Goal: Task Accomplishment & Management: Complete application form

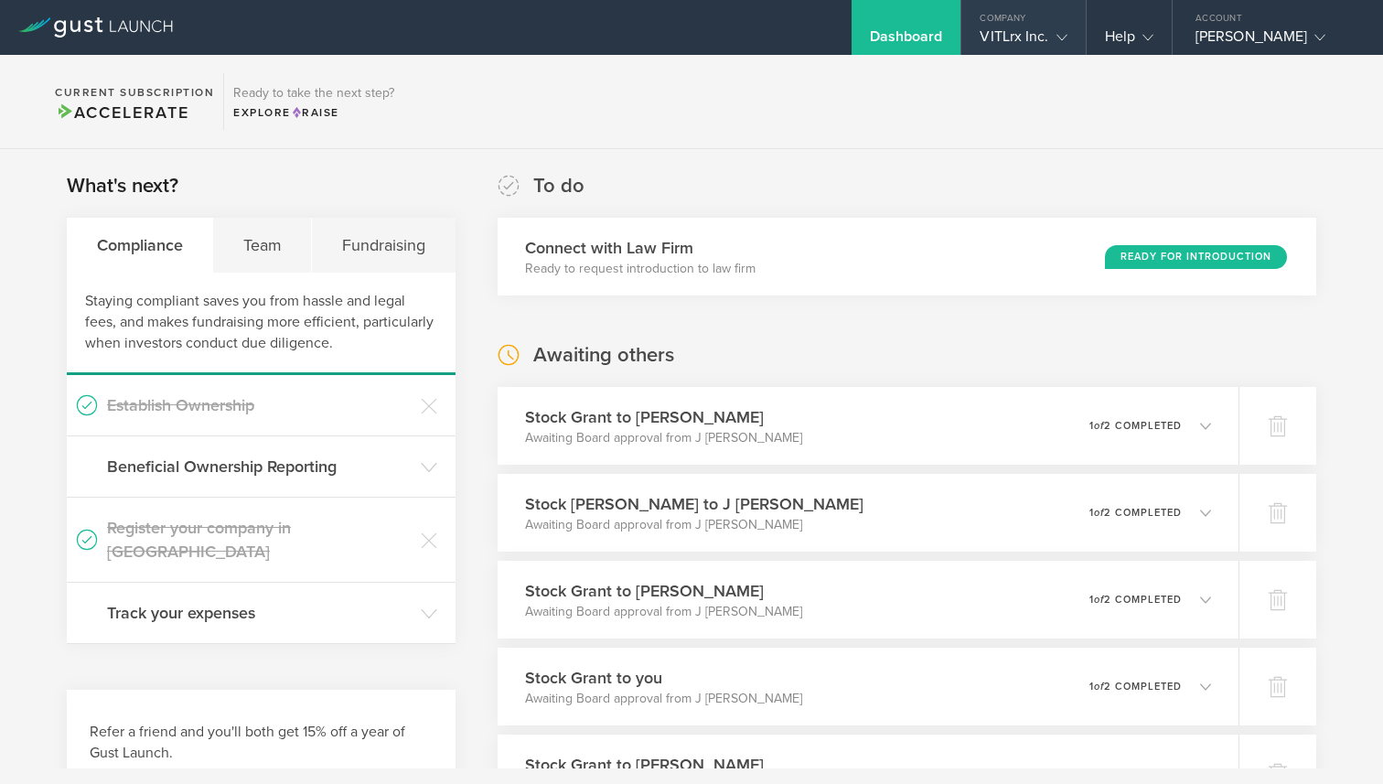
click at [1038, 35] on div "VITLrx Inc." at bounding box center [1023, 40] width 87 height 27
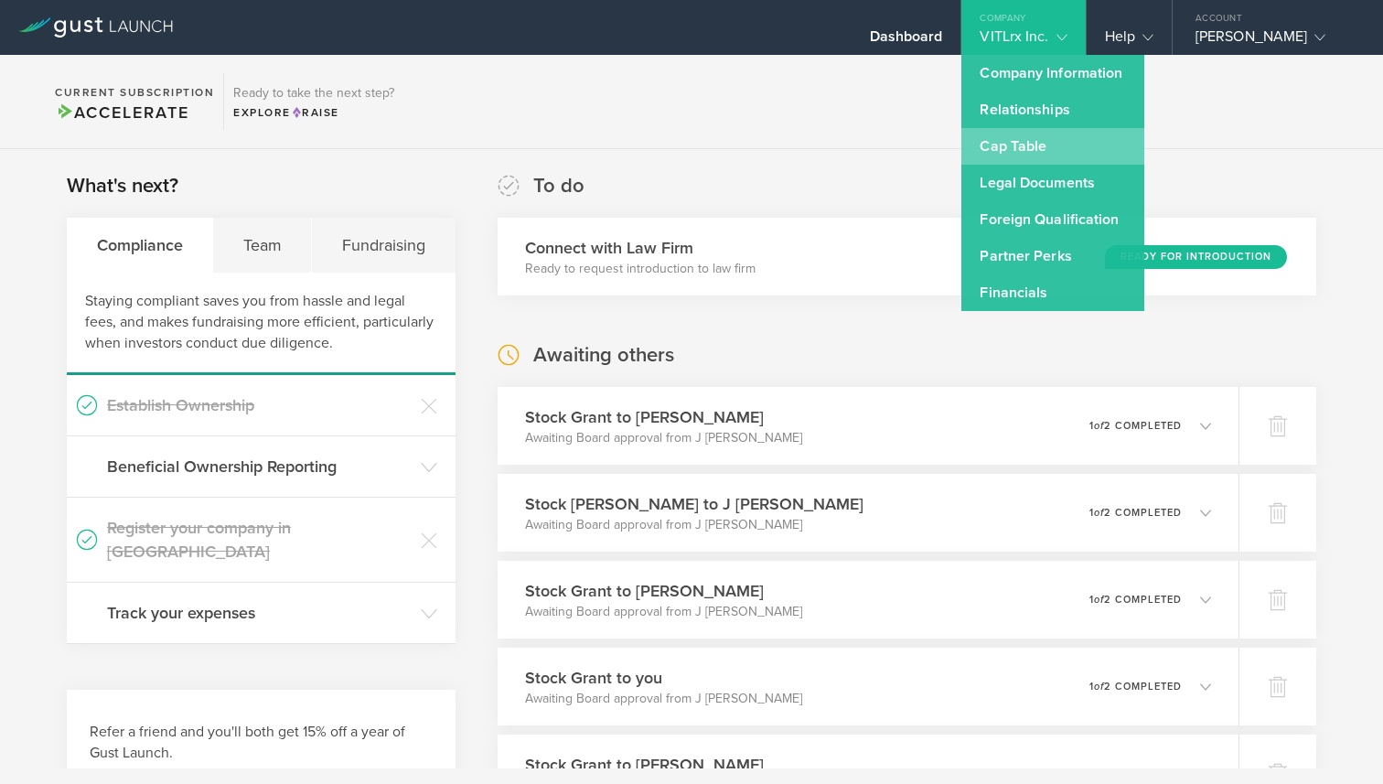
click at [1029, 144] on link "Cap Table" at bounding box center [1052, 146] width 183 height 37
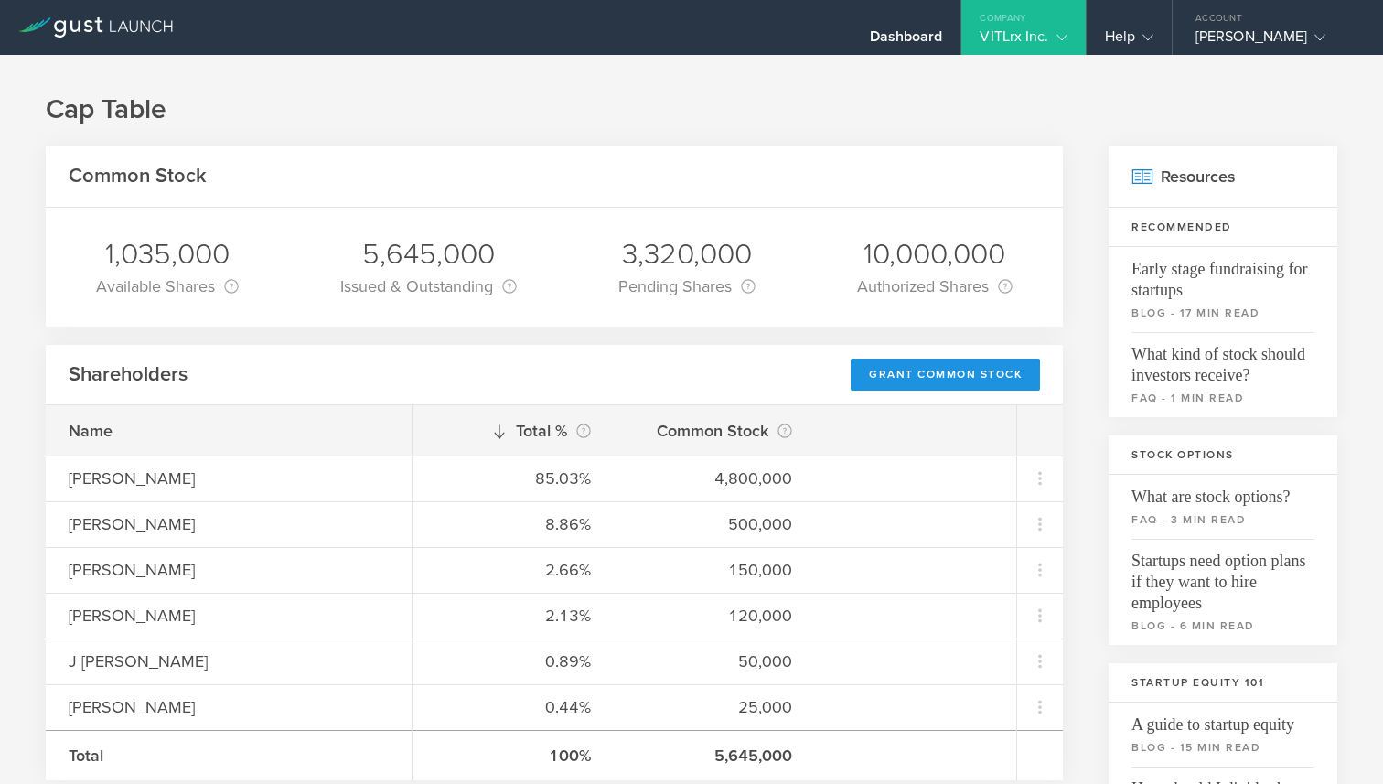
click at [905, 378] on div "Grant Common Stock" at bounding box center [945, 375] width 189 height 32
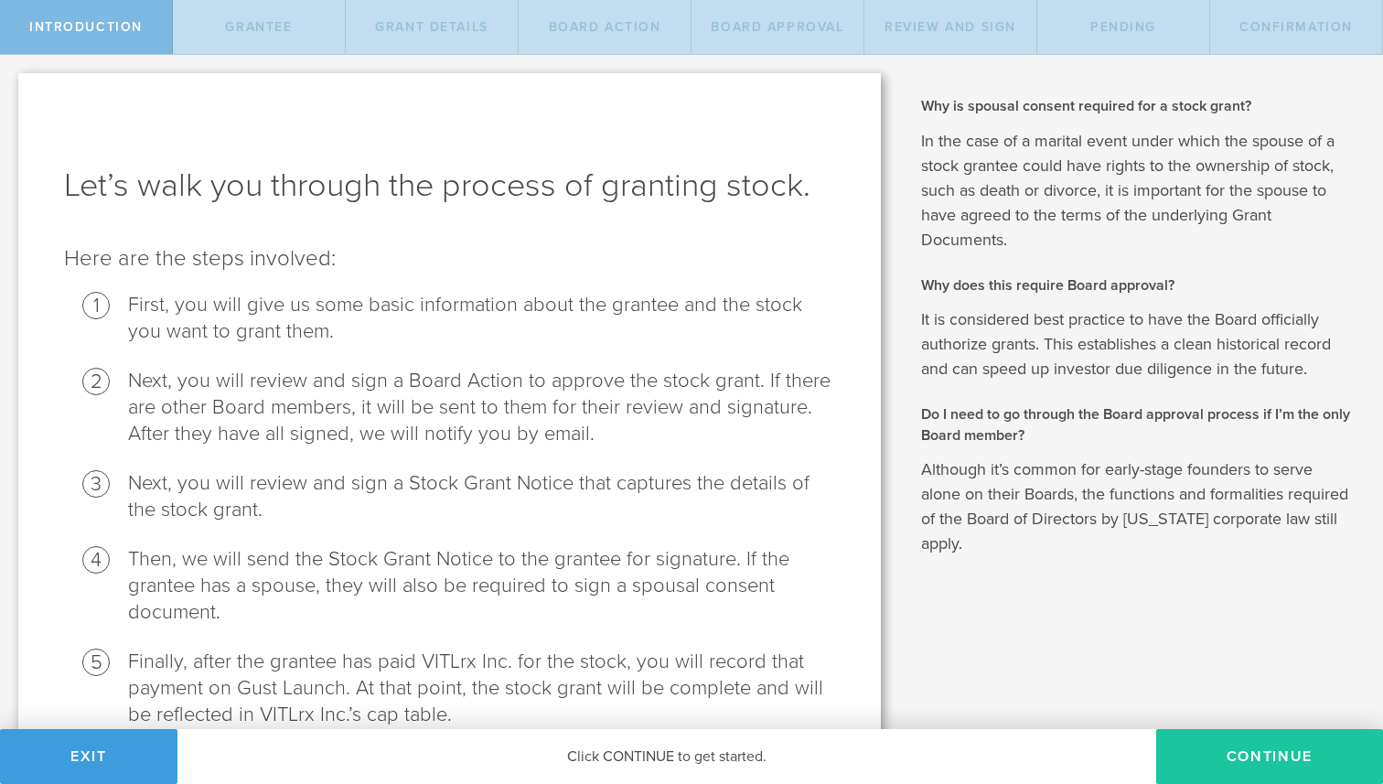
click at [1250, 756] on button "Continue" at bounding box center [1269, 756] width 227 height 55
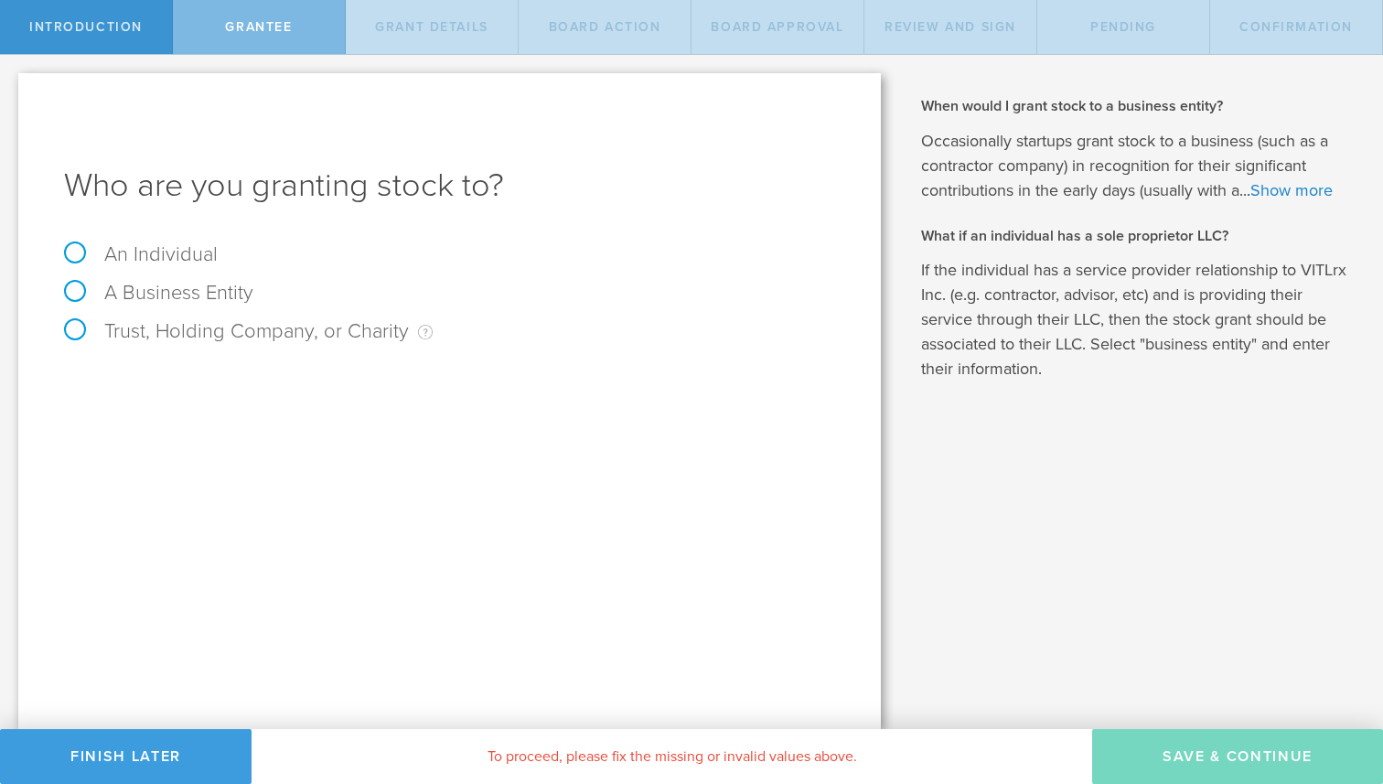
click at [196, 249] on label "An Individual" at bounding box center [141, 254] width 154 height 24
click at [12, 84] on input "An Individual" at bounding box center [6, 69] width 12 height 29
radio input "true"
click at [280, 376] on input "text" at bounding box center [518, 382] width 634 height 27
type input "David Klements"
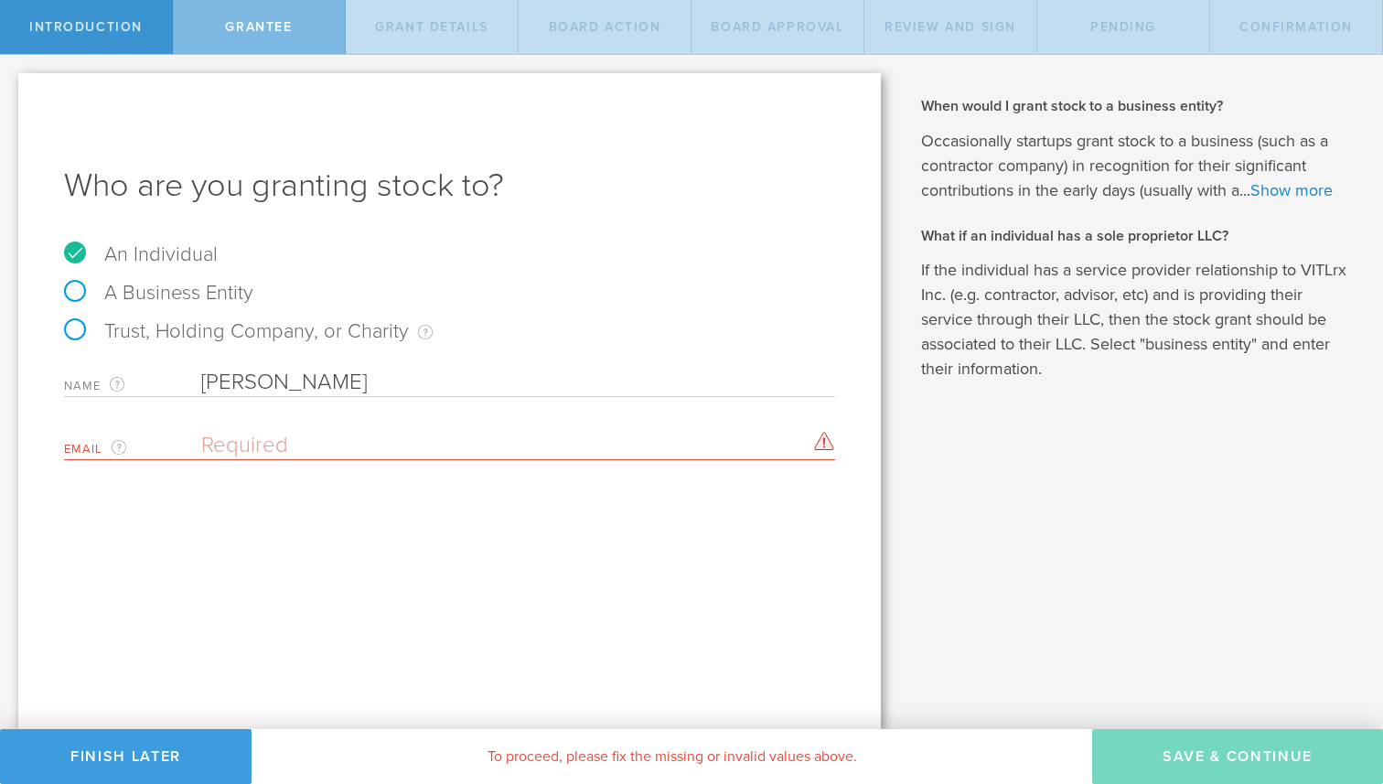
paste input "davidklements@outlook.com"
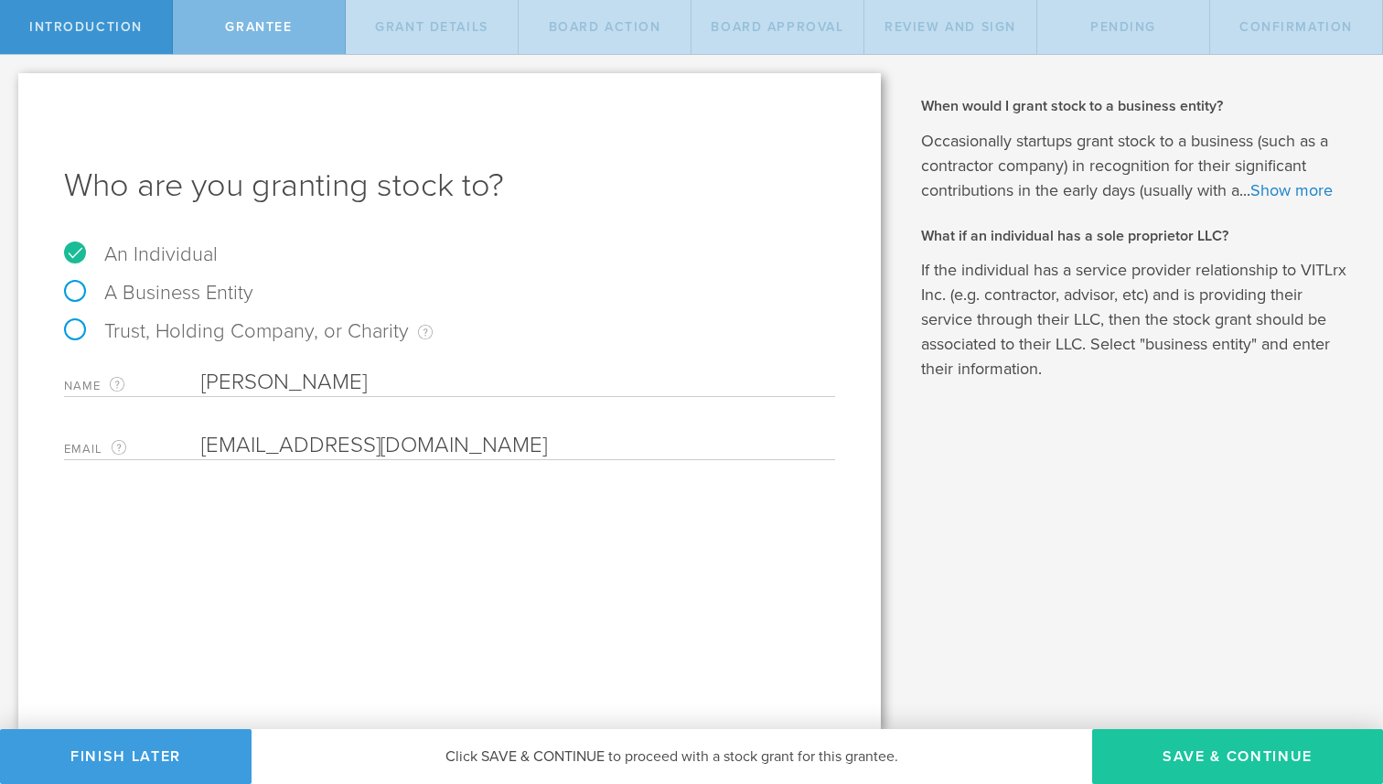
type input "davidklements@outlook.com"
click at [1196, 753] on button "Save & Continue" at bounding box center [1237, 756] width 291 height 55
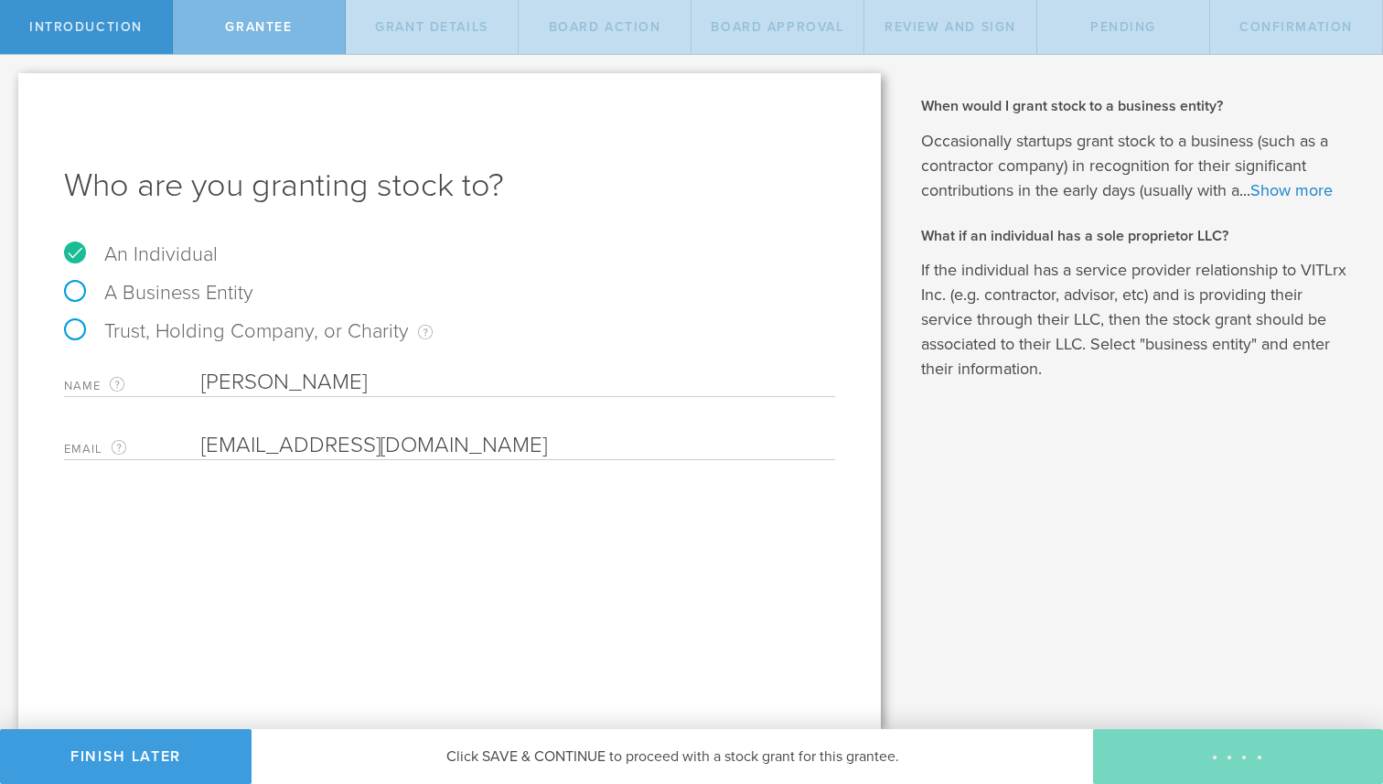
type input "48"
type input "12"
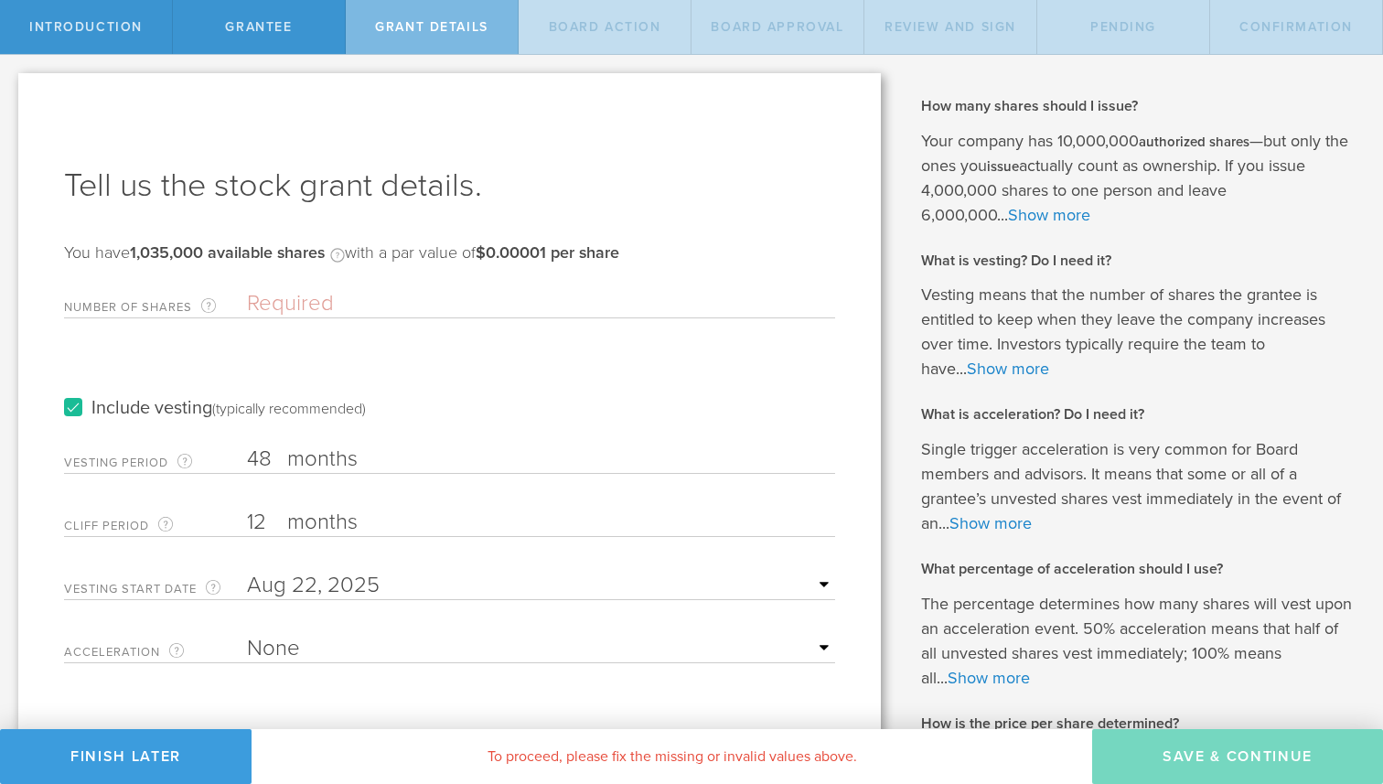
click at [311, 637] on select "None Single Trigger Double Trigger" at bounding box center [541, 648] width 588 height 27
select select "single"
click at [247, 635] on select "None Single Trigger Double Trigger" at bounding box center [541, 648] width 588 height 27
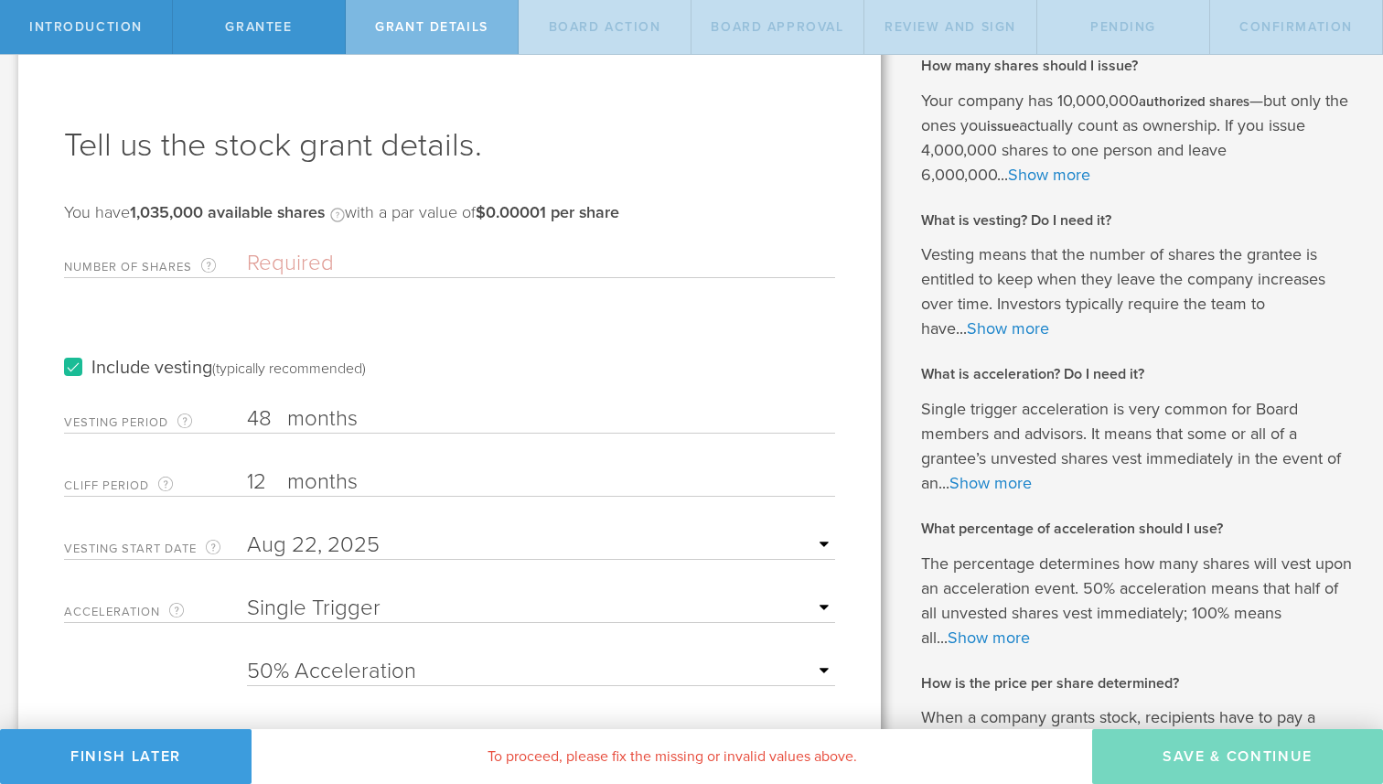
scroll to position [223, 0]
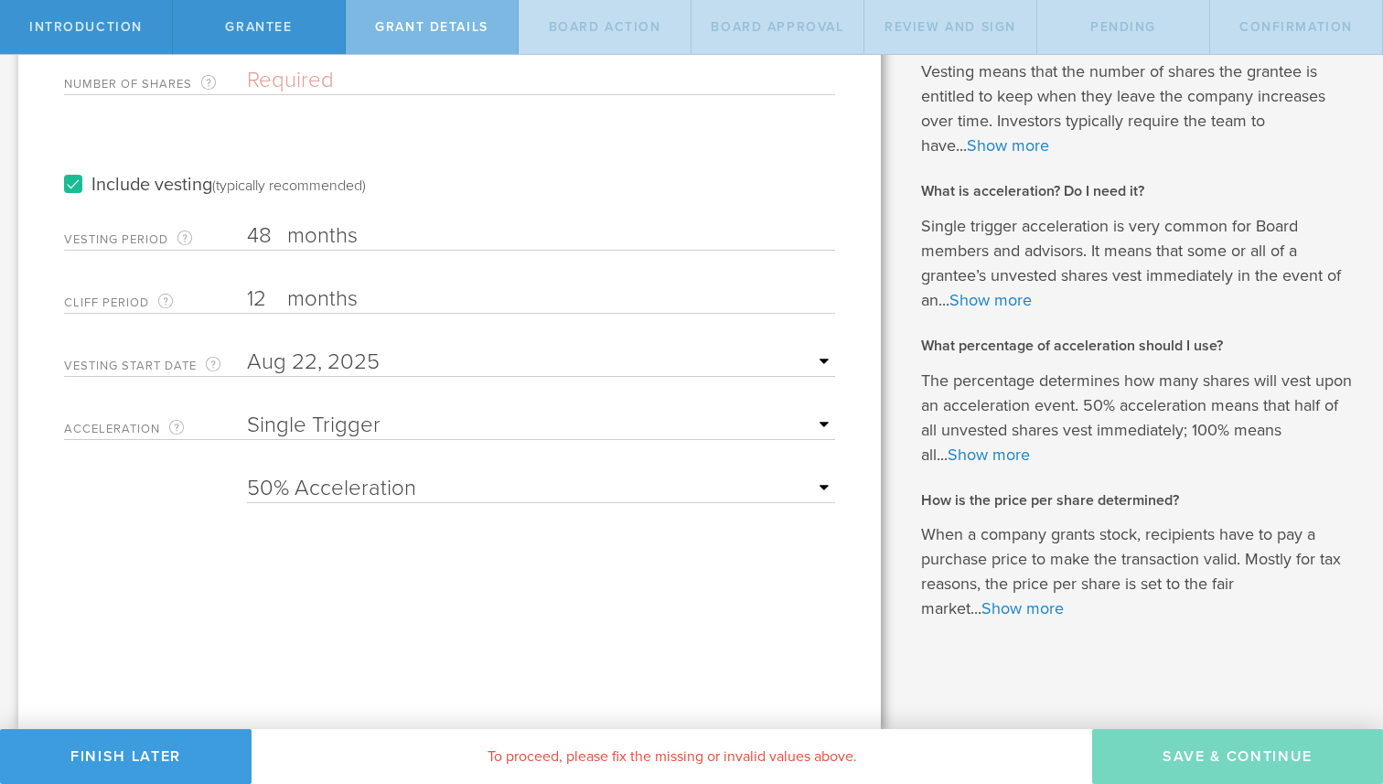
click at [348, 493] on select "25% Acceleration 50% Acceleration 75% Acceleration 100% Acceleration" at bounding box center [541, 488] width 588 height 27
select select "100"
click at [247, 475] on select "25% Acceleration 50% Acceleration 75% Acceleration 100% Acceleration" at bounding box center [541, 488] width 588 height 27
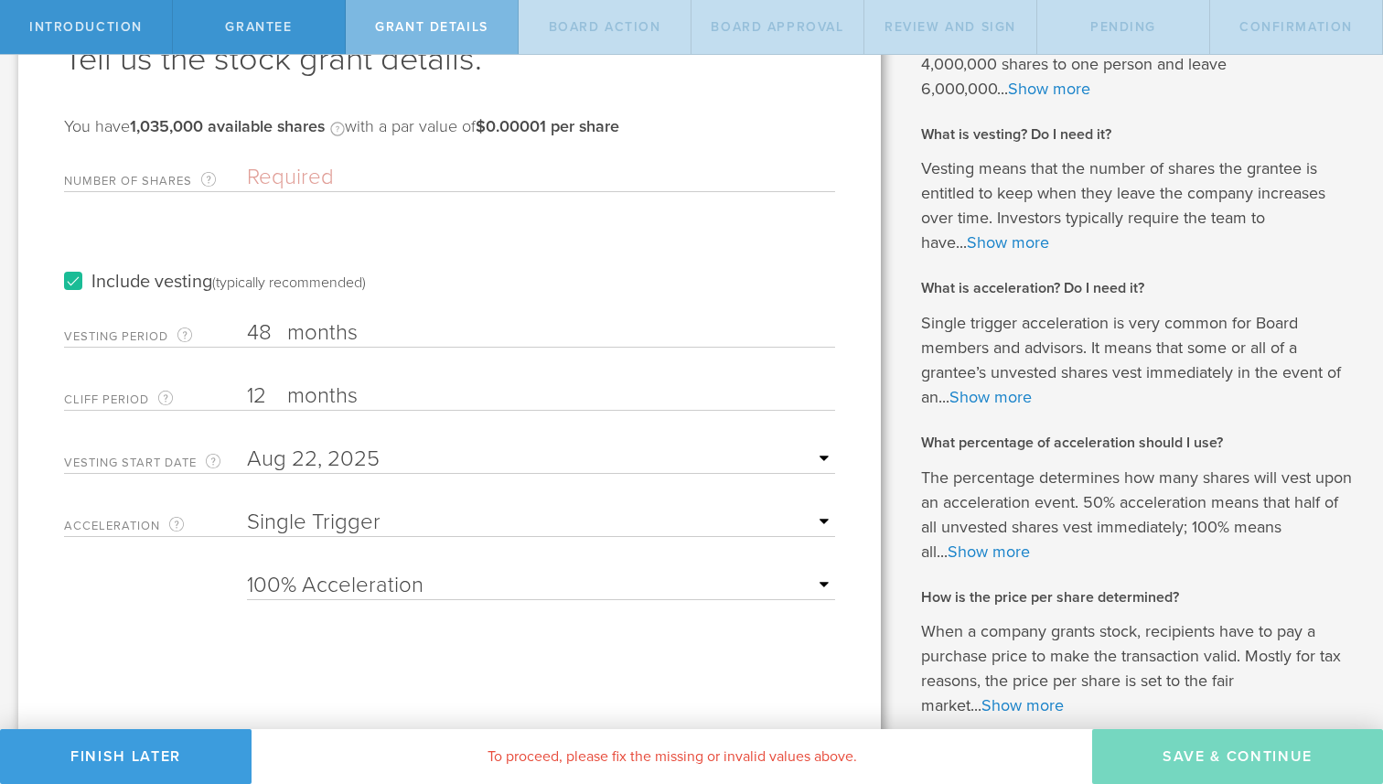
scroll to position [0, 0]
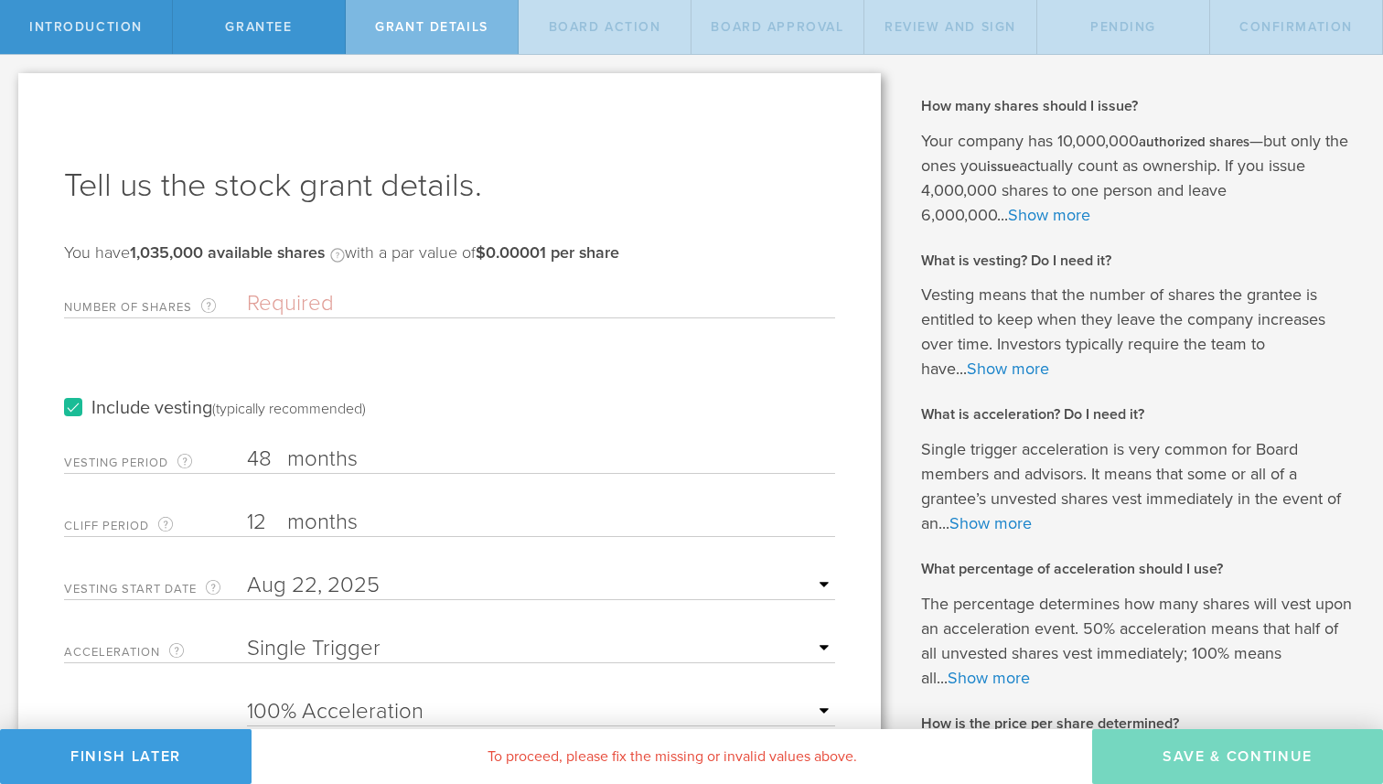
click at [329, 314] on input "Number of Shares The total amount of stock the company is granting to this reci…" at bounding box center [541, 303] width 588 height 27
paste input "25,000"
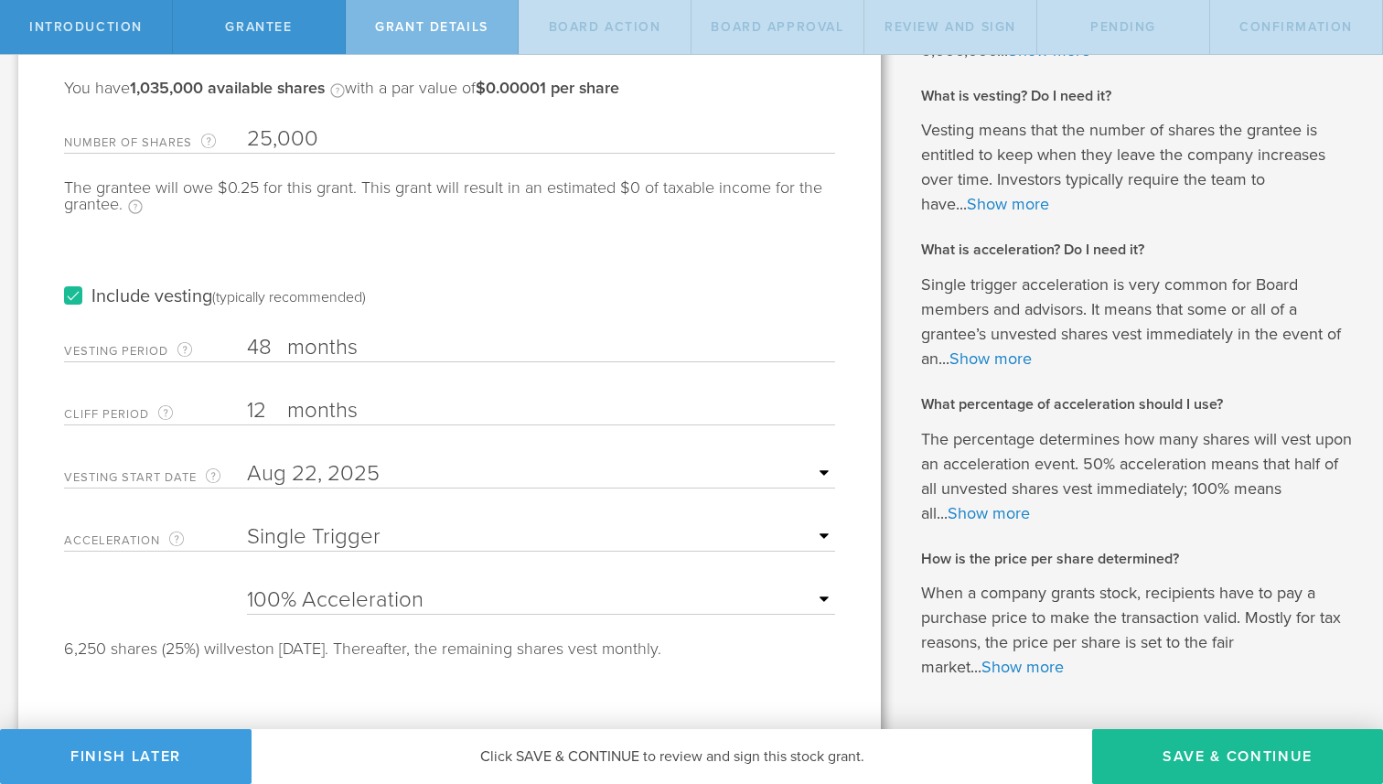
scroll to position [207, 0]
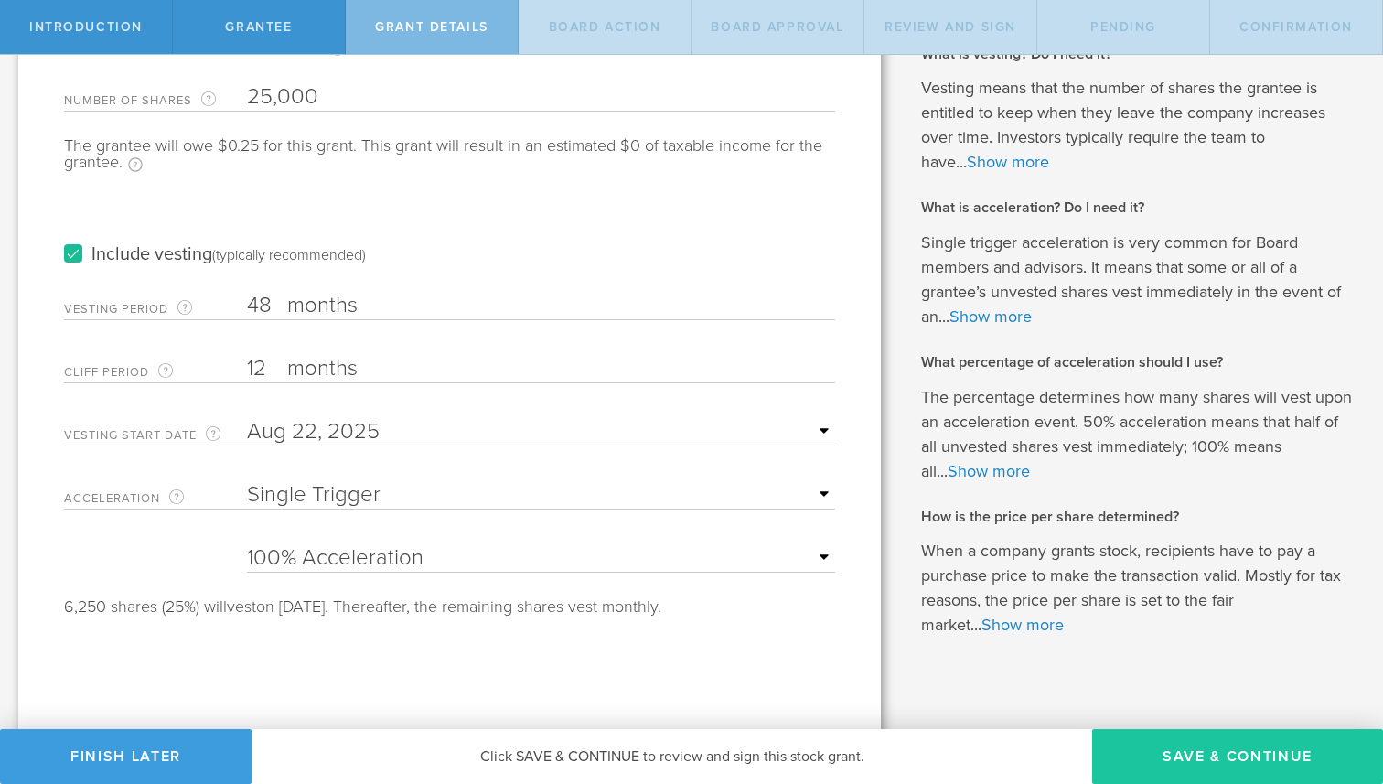
type input "25,000"
click at [1270, 752] on button "Save & Continue" at bounding box center [1237, 756] width 291 height 55
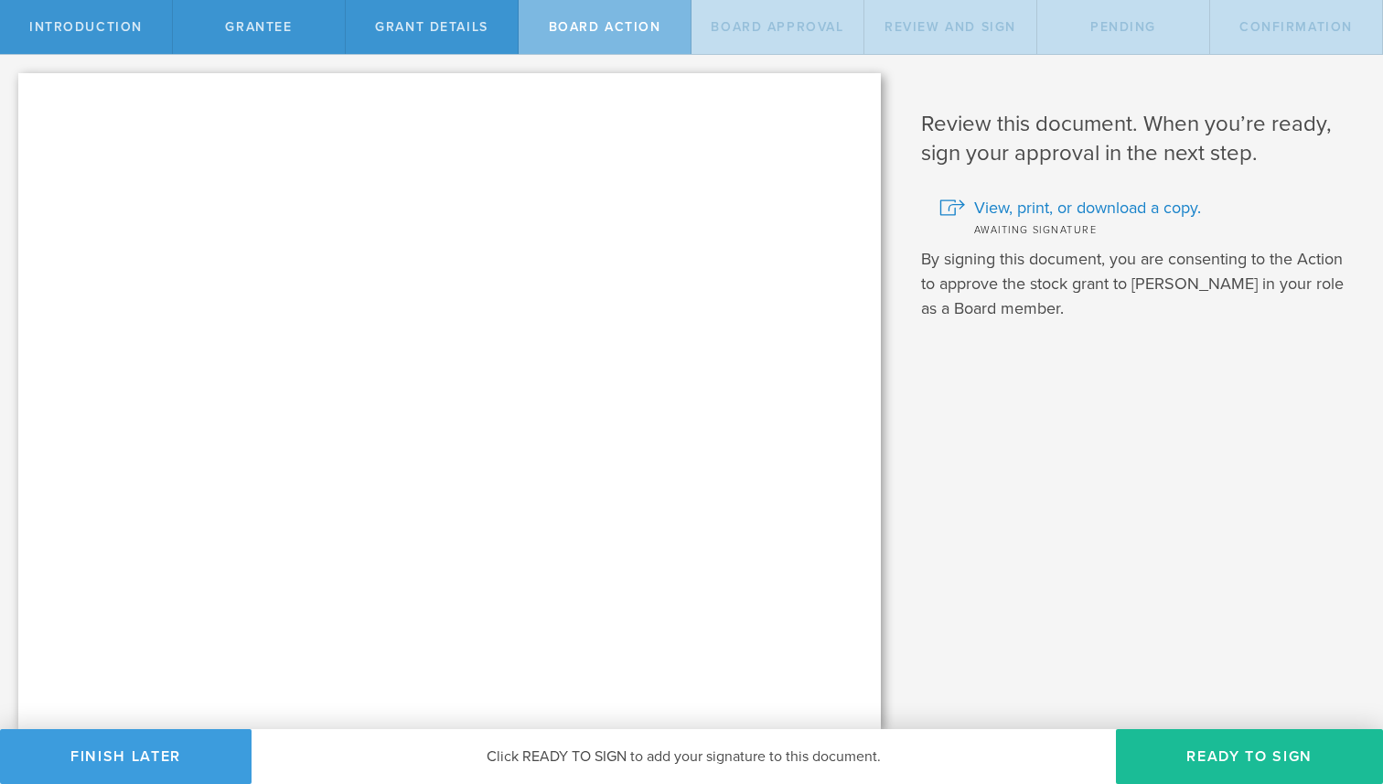
scroll to position [0, 0]
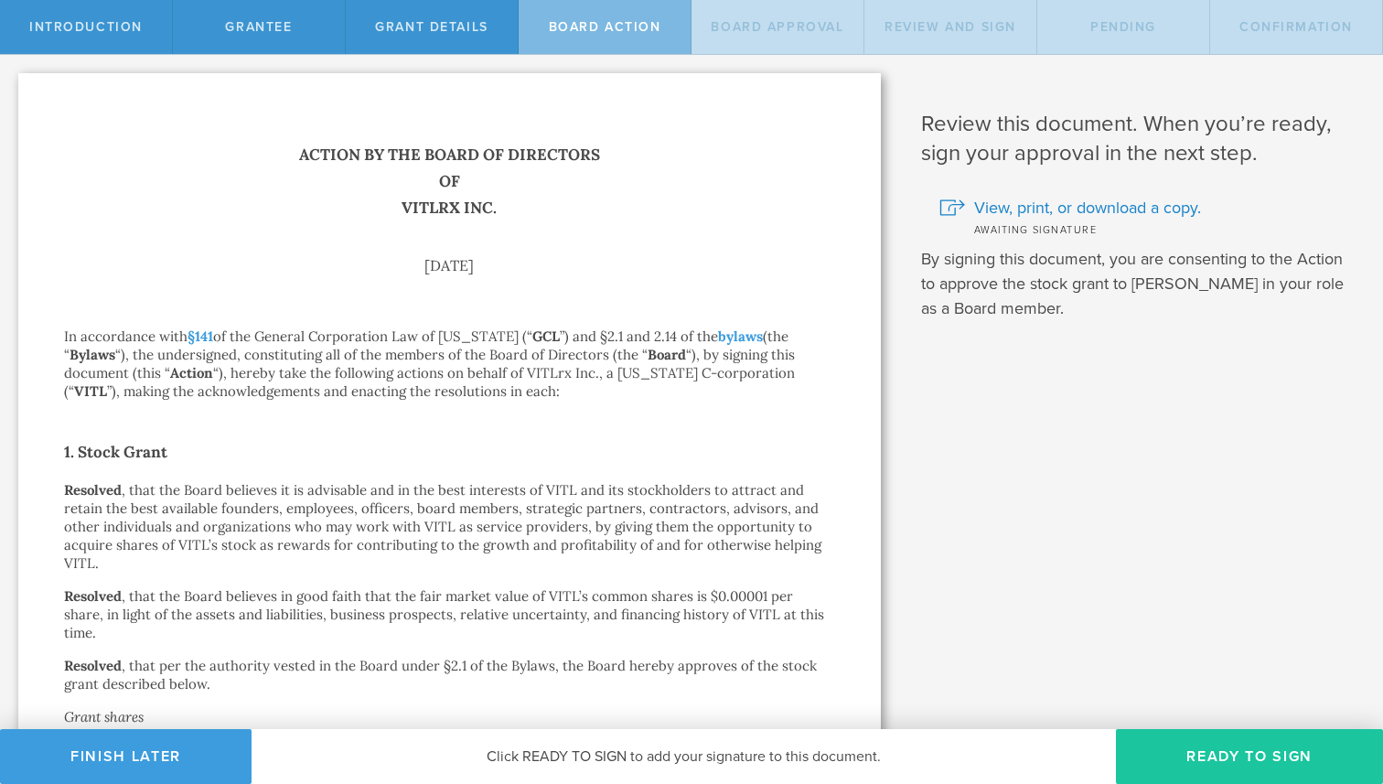
click at [1280, 747] on button "Ready to Sign" at bounding box center [1249, 756] width 267 height 55
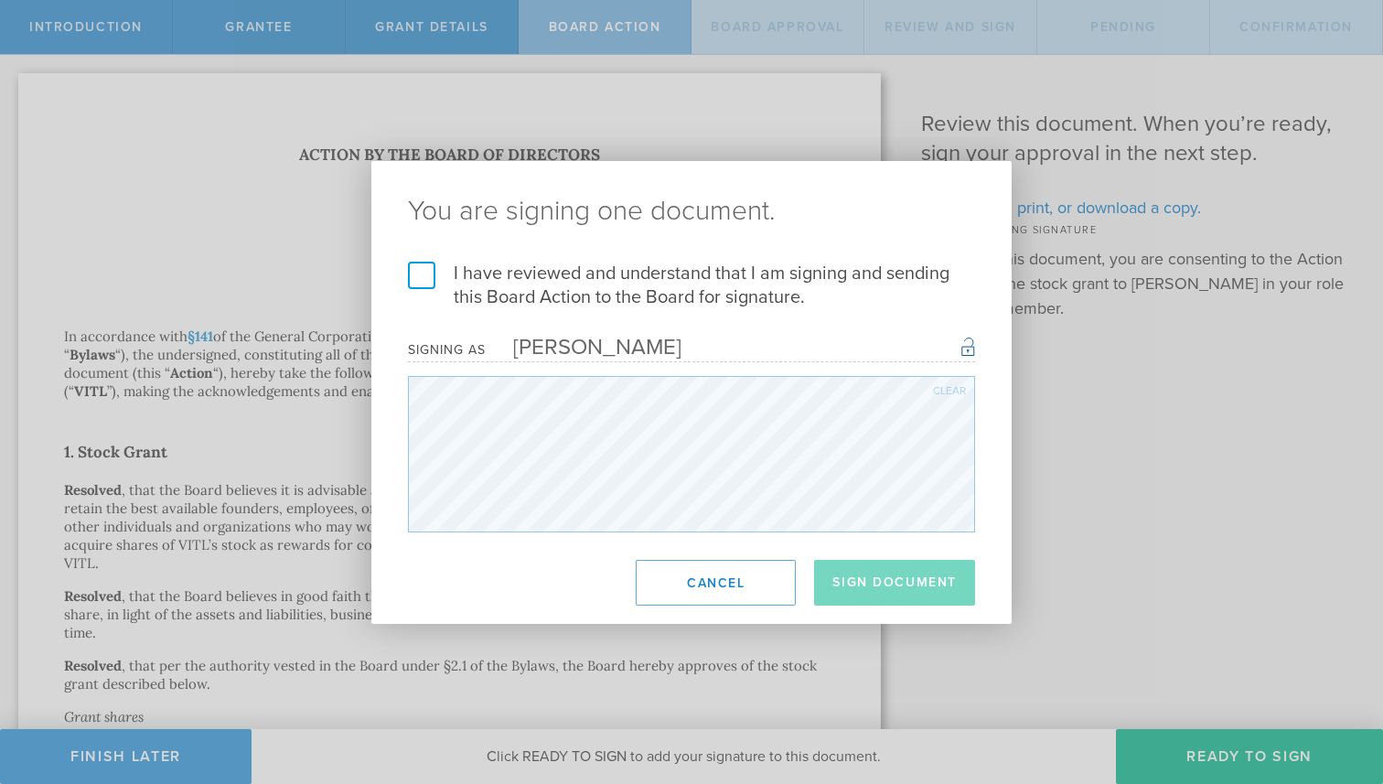
click at [418, 264] on label "I have reviewed and understand that I am signing and sending this Board Action …" at bounding box center [691, 286] width 567 height 48
click at [0, 0] on input "I have reviewed and understand that I am signing and sending this Board Action …" at bounding box center [0, 0] width 0 height 0
click at [884, 571] on button "Sign Document" at bounding box center [894, 583] width 161 height 46
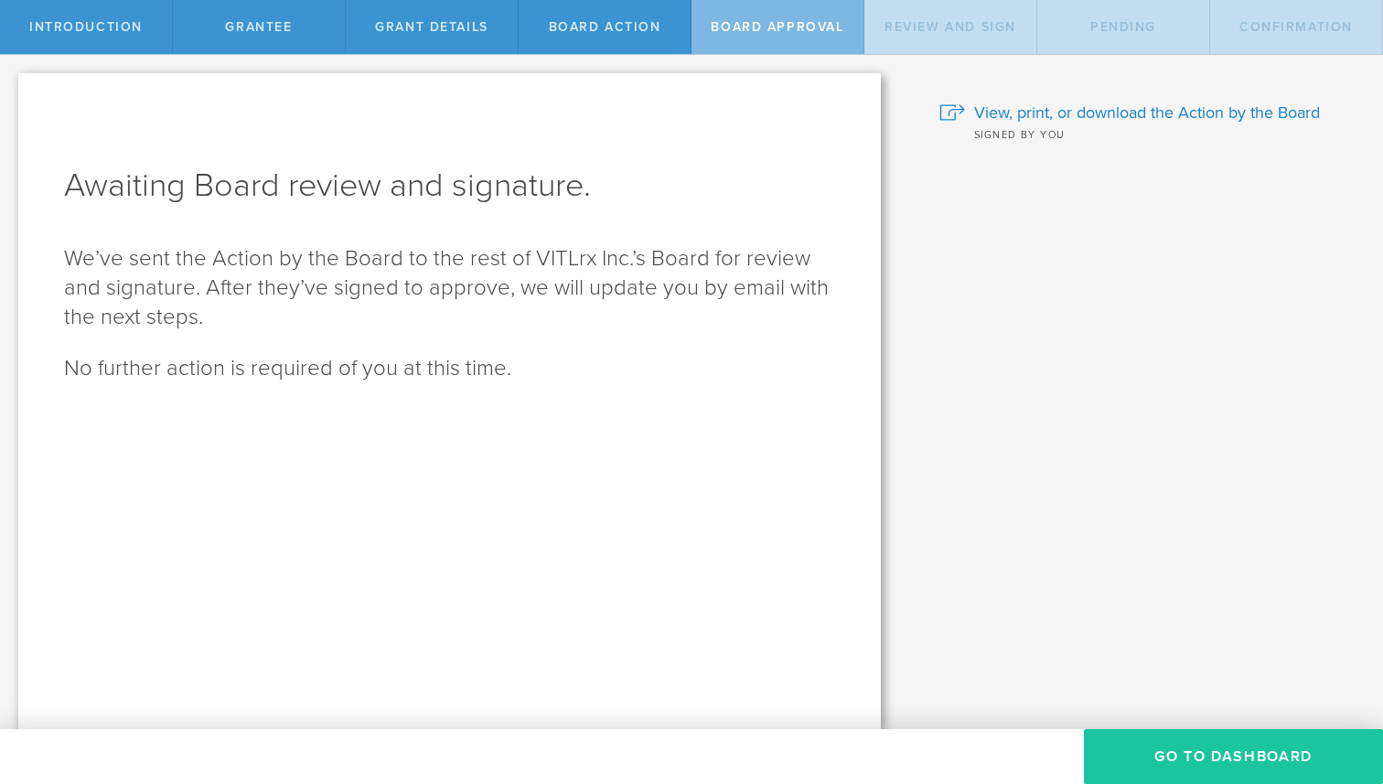
click at [1247, 757] on button "Go To Dashboard" at bounding box center [1233, 756] width 299 height 55
